Goal: Communication & Community: Connect with others

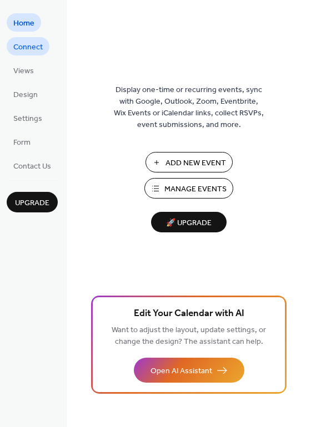
click at [23, 48] on span "Connect" at bounding box center [27, 48] width 29 height 12
click at [23, 51] on span "Connect" at bounding box center [27, 48] width 29 height 12
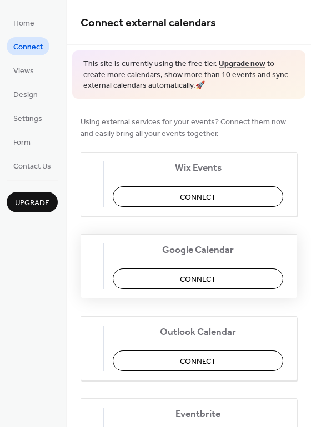
click at [209, 285] on span "Connect" at bounding box center [198, 280] width 36 height 12
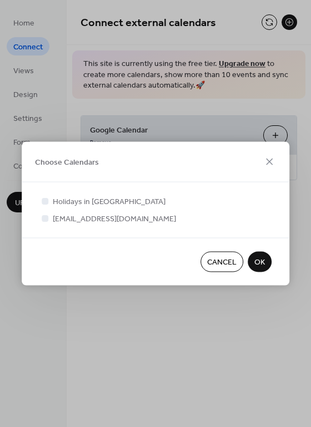
click at [266, 265] on button "OK" at bounding box center [260, 262] width 24 height 21
